Goal: Information Seeking & Learning: Learn about a topic

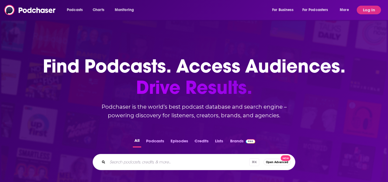
scroll to position [176, 0]
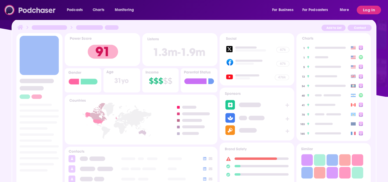
click at [55, 11] on img at bounding box center [30, 10] width 52 height 10
click at [40, 8] on img at bounding box center [30, 10] width 52 height 10
click at [369, 11] on button "Log In" at bounding box center [369, 10] width 24 height 9
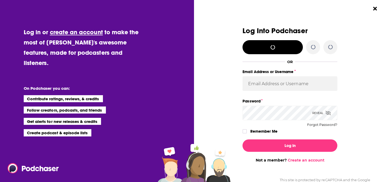
scroll to position [0, 0]
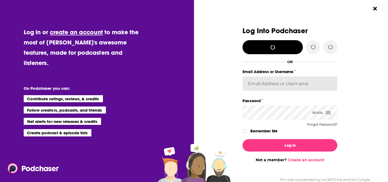
type input "Marketing09"
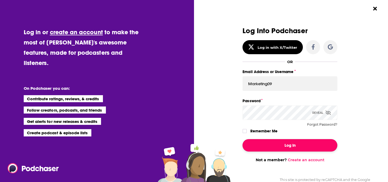
click at [293, 146] on button "Log In" at bounding box center [289, 145] width 95 height 12
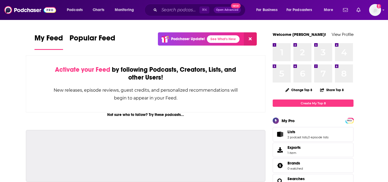
scroll to position [176, 0]
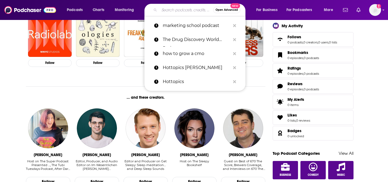
click at [183, 8] on input "Search podcasts, credits, & more..." at bounding box center [186, 10] width 54 height 9
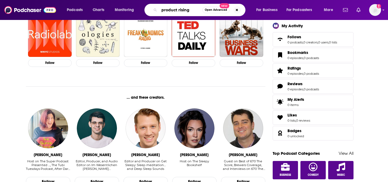
type input "product rising"
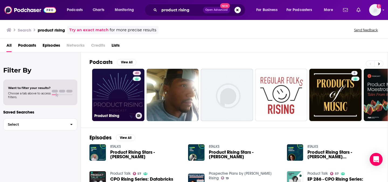
click at [119, 107] on link "40 Product Rising" at bounding box center [118, 95] width 52 height 52
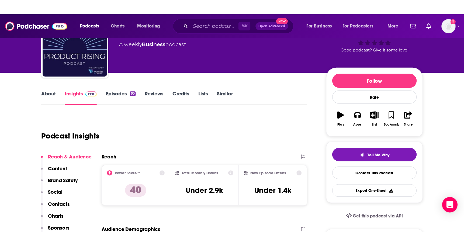
scroll to position [90, 0]
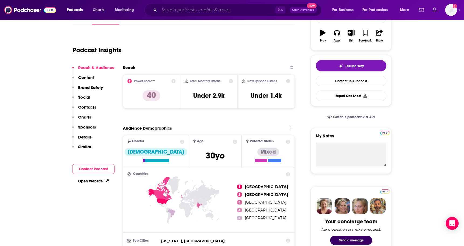
click at [177, 8] on input "Search podcasts, credits, & more..." at bounding box center [217, 10] width 116 height 9
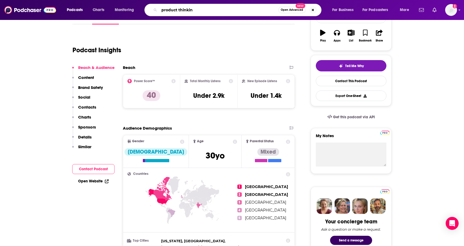
type input "product thinking"
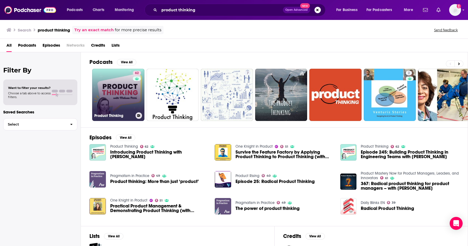
click at [120, 92] on link "62 Product Thinking" at bounding box center [118, 95] width 52 height 52
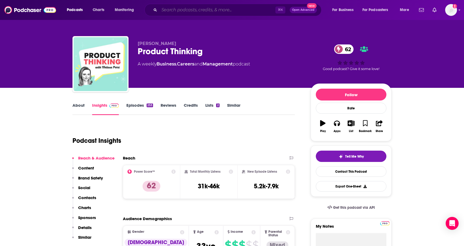
click at [195, 9] on input "Search podcasts, credits, & more..." at bounding box center [217, 10] width 116 height 9
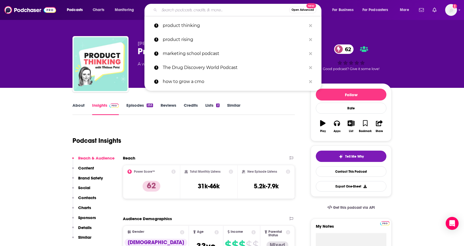
paste input "Fireside Product Management"
type input "Fireside Product Management"
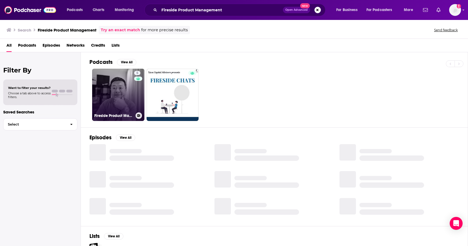
click at [122, 95] on link "5 Fireside Product Management" at bounding box center [118, 95] width 52 height 52
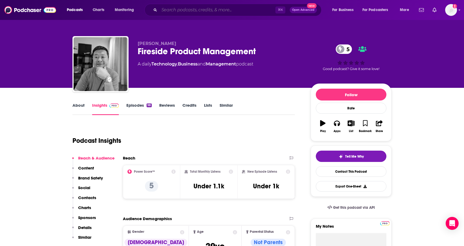
click at [187, 10] on input "Search podcasts, credits, & more..." at bounding box center [217, 10] width 116 height 9
paste input "One Knight in Product"
type input "One Knight in Product"
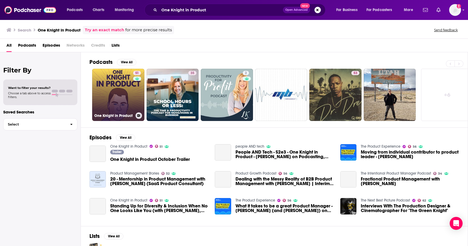
click at [130, 99] on link "51 One Knight in Product" at bounding box center [118, 95] width 52 height 52
